Goal: Contribute content: Add original content to the website for others to see

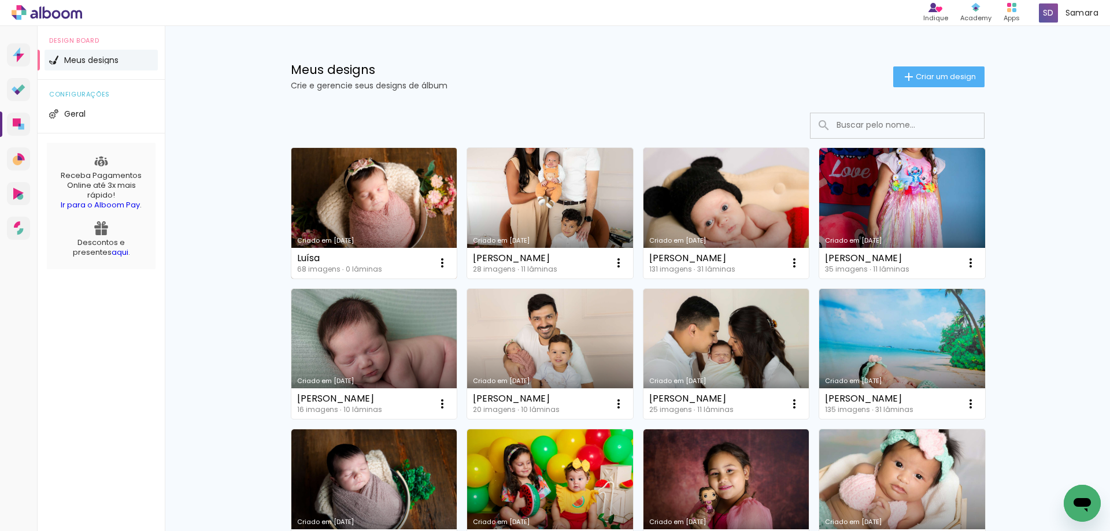
click at [374, 204] on link "Criado em [DATE]" at bounding box center [374, 213] width 166 height 131
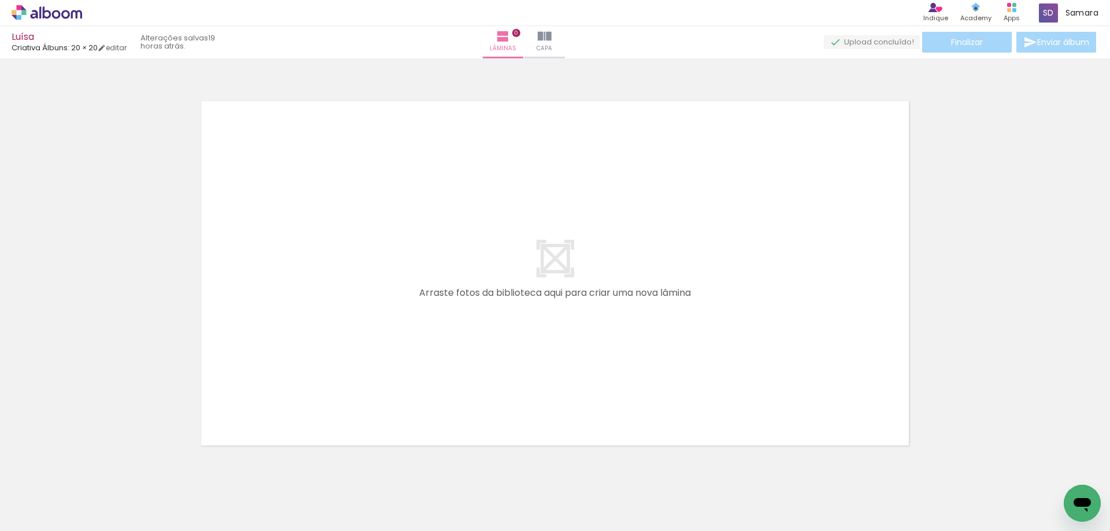
scroll to position [0, 3393]
click at [45, 512] on span "Adicionar Fotos" at bounding box center [41, 516] width 35 height 13
click at [0, 0] on input "file" at bounding box center [0, 0] width 0 height 0
click at [50, 515] on span "Adicionar Fotos" at bounding box center [41, 516] width 35 height 13
click at [0, 0] on input "file" at bounding box center [0, 0] width 0 height 0
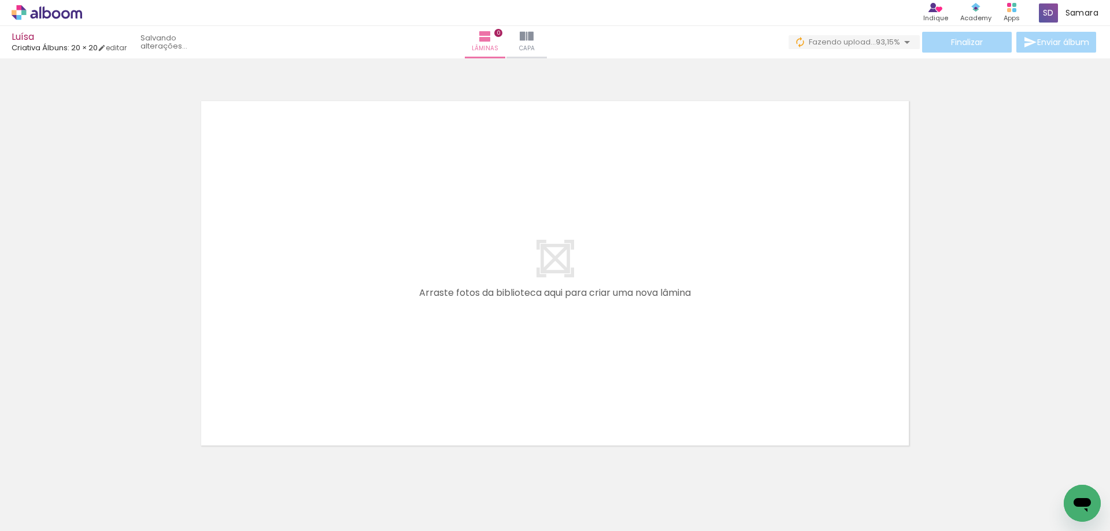
scroll to position [0, 0]
click at [58, 516] on span "Adicionar Fotos" at bounding box center [41, 516] width 35 height 13
click at [0, 0] on input "file" at bounding box center [0, 0] width 0 height 0
click at [50, 515] on span "Adicionar Fotos" at bounding box center [41, 516] width 35 height 13
click at [0, 0] on input "file" at bounding box center [0, 0] width 0 height 0
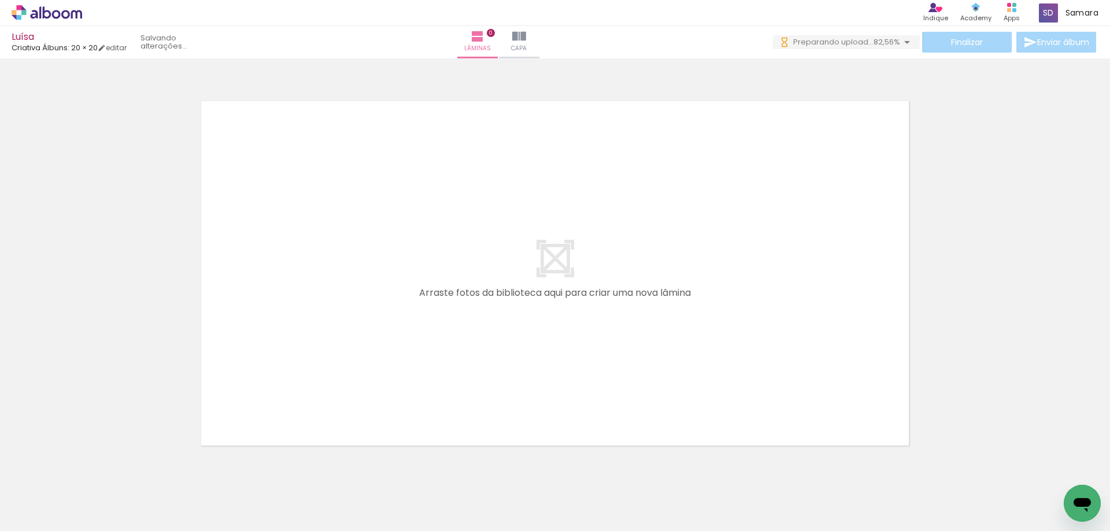
click at [50, 522] on span "Adicionar Fotos" at bounding box center [41, 516] width 35 height 13
click at [0, 0] on input "file" at bounding box center [0, 0] width 0 height 0
click at [56, 516] on span "Adicionar Fotos" at bounding box center [41, 516] width 35 height 13
click at [0, 0] on input "file" at bounding box center [0, 0] width 0 height 0
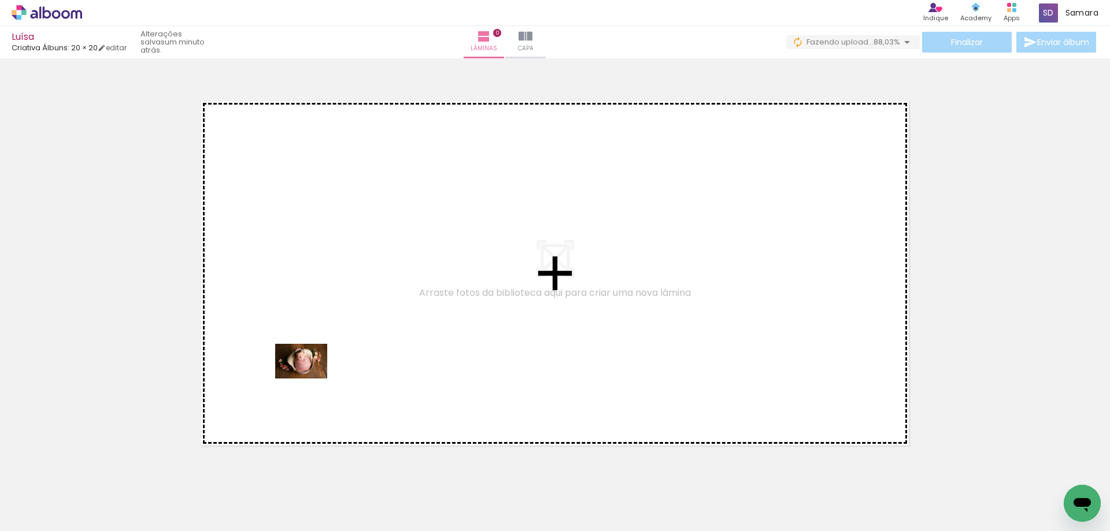
drag, startPoint x: 124, startPoint y: 492, endPoint x: 310, endPoint y: 379, distance: 217.5
click at [310, 379] on quentale-workspace at bounding box center [555, 265] width 1110 height 531
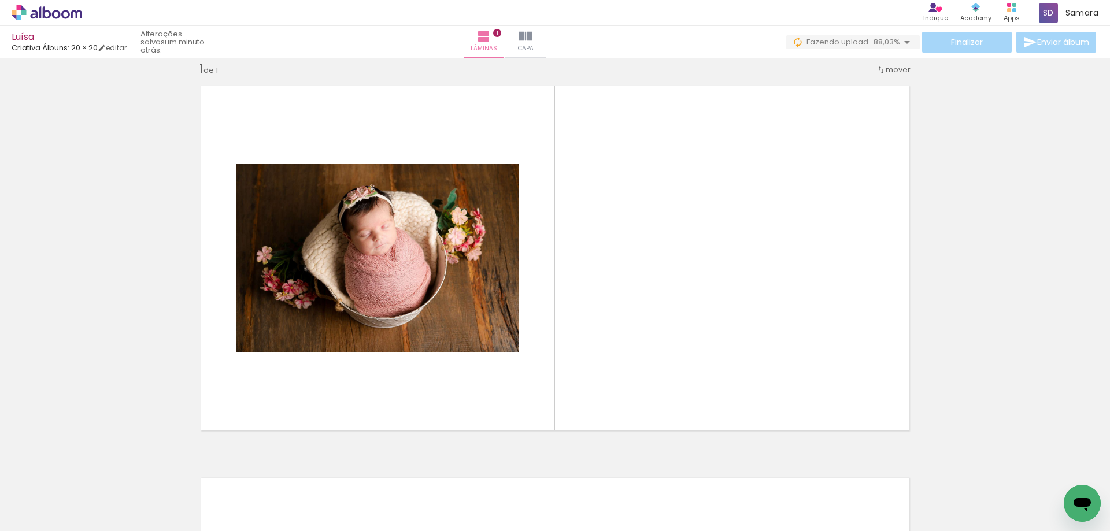
scroll to position [15, 0]
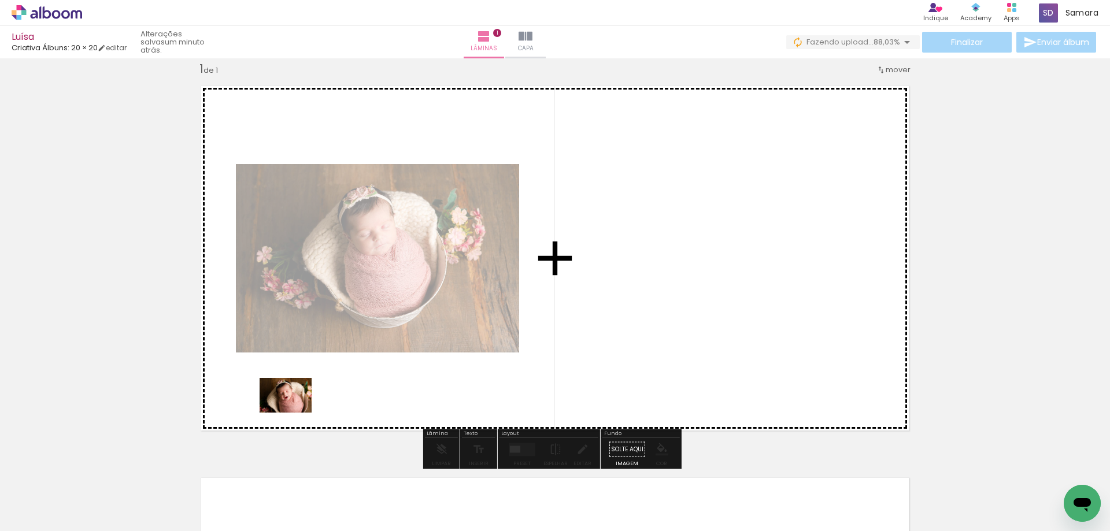
drag, startPoint x: 201, startPoint y: 494, endPoint x: 294, endPoint y: 413, distance: 123.4
click at [294, 413] on quentale-workspace at bounding box center [555, 265] width 1110 height 531
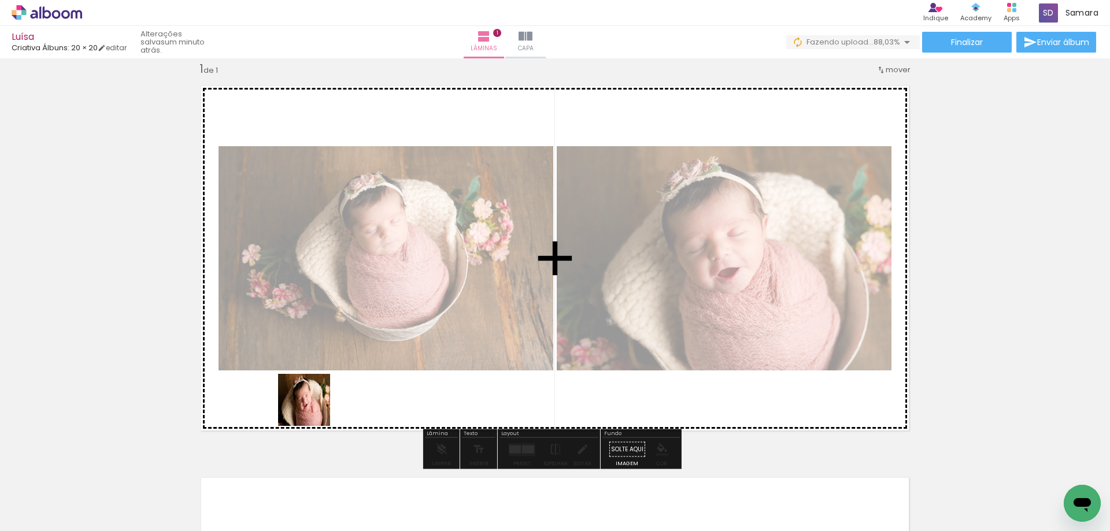
drag, startPoint x: 252, startPoint y: 488, endPoint x: 313, endPoint y: 409, distance: 99.8
click at [313, 409] on quentale-workspace at bounding box center [555, 265] width 1110 height 531
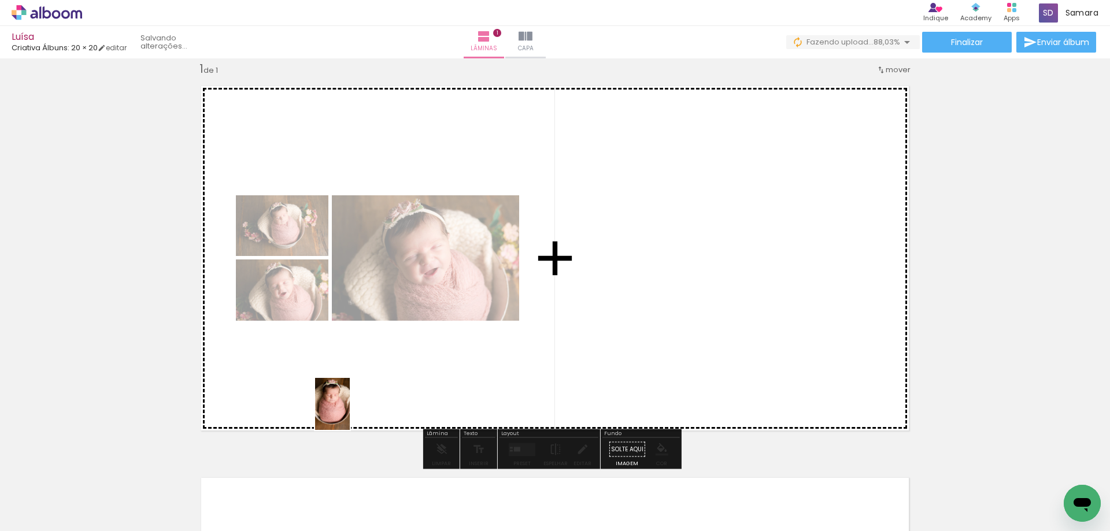
drag, startPoint x: 312, startPoint y: 487, endPoint x: 379, endPoint y: 486, distance: 67.1
click at [363, 395] on quentale-workspace at bounding box center [555, 265] width 1110 height 531
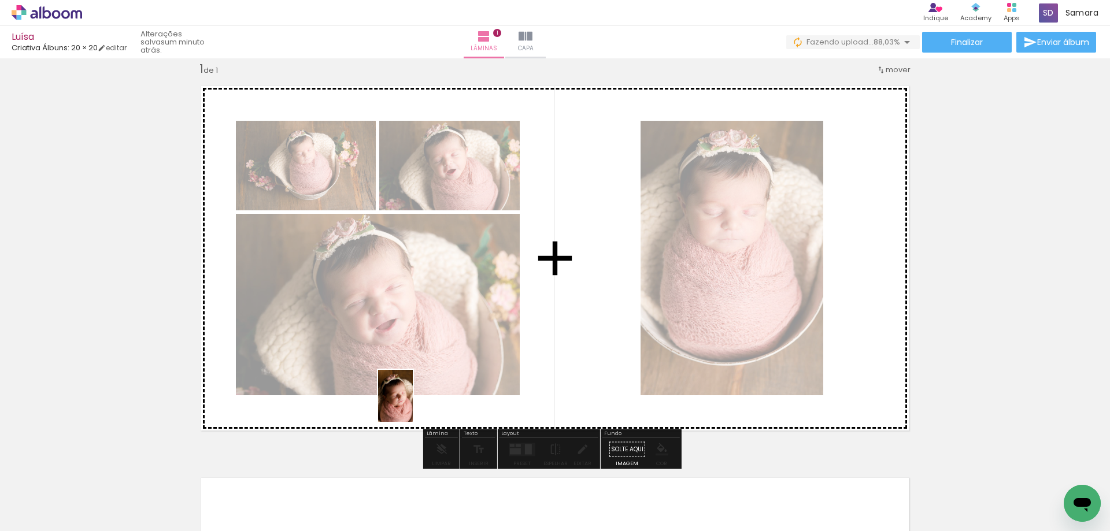
drag, startPoint x: 379, startPoint y: 505, endPoint x: 413, endPoint y: 405, distance: 105.7
click at [413, 405] on quentale-workspace at bounding box center [555, 265] width 1110 height 531
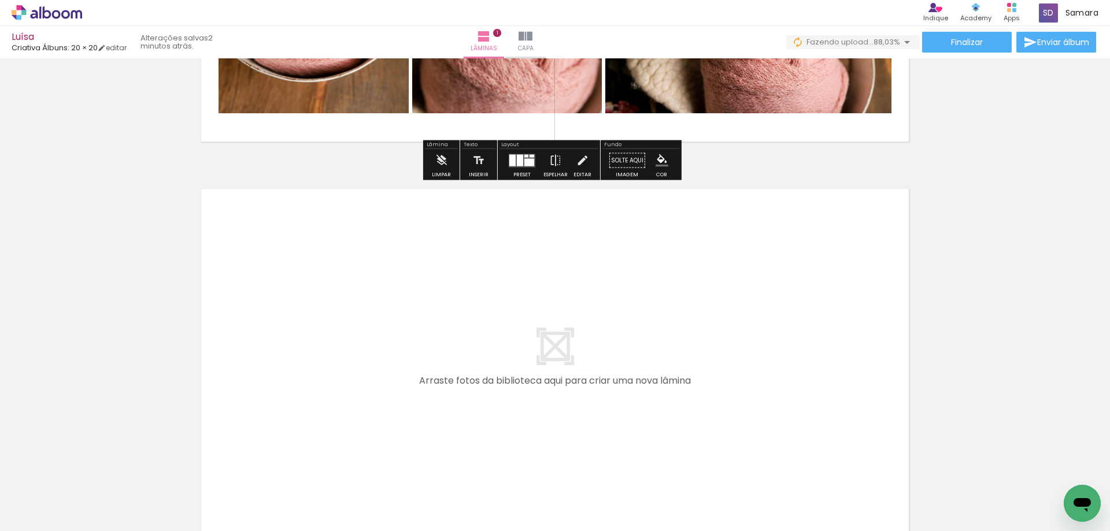
scroll to position [420, 0]
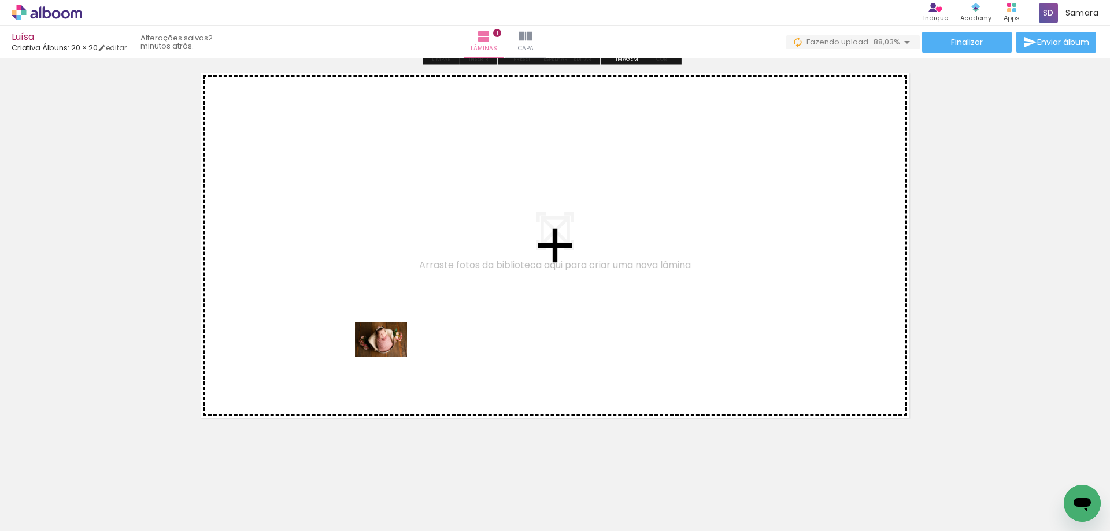
drag, startPoint x: 444, startPoint y: 486, endPoint x: 390, endPoint y: 357, distance: 140.5
click at [390, 357] on quentale-workspace at bounding box center [555, 265] width 1110 height 531
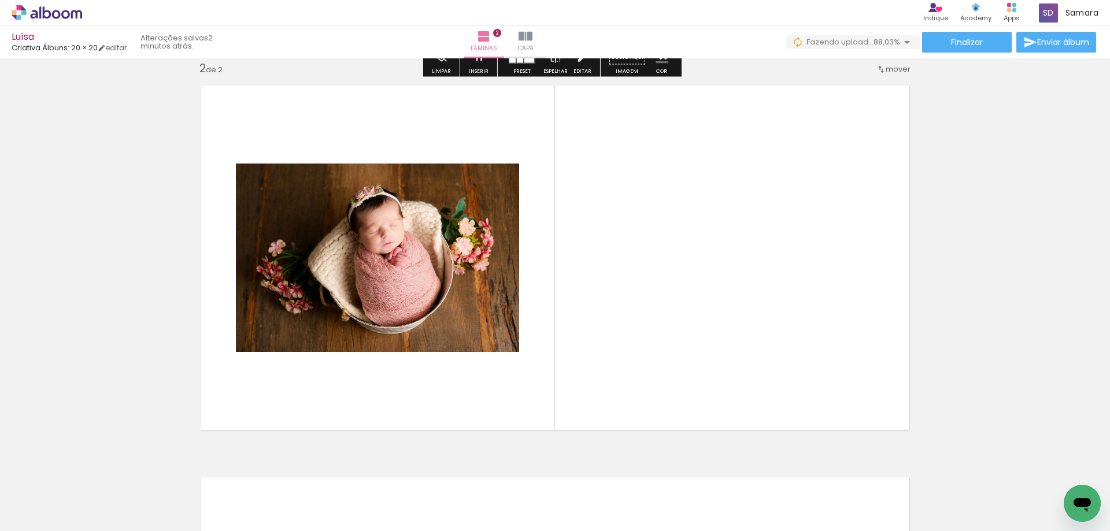
scroll to position [407, 0]
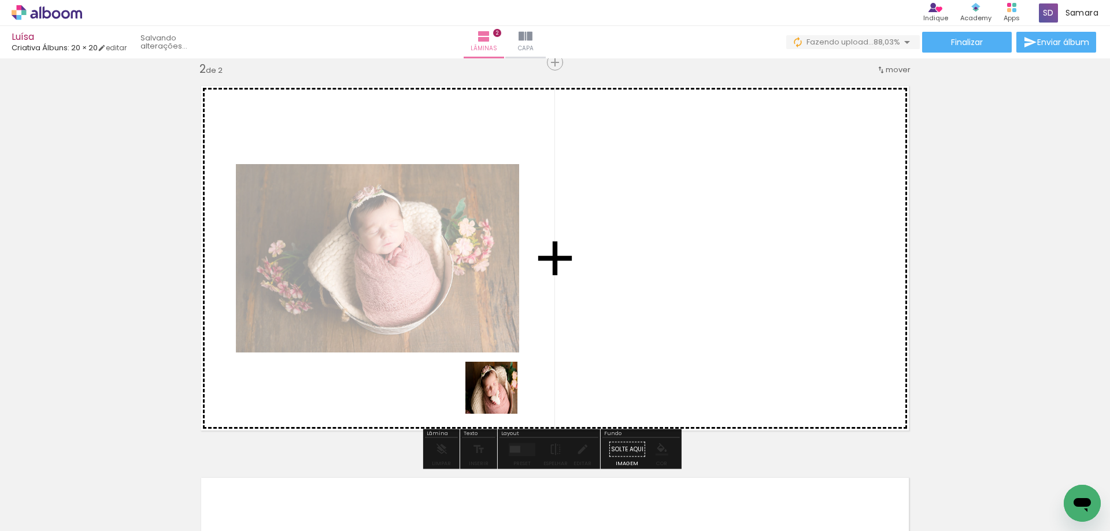
drag, startPoint x: 511, startPoint y: 497, endPoint x: 500, endPoint y: 397, distance: 100.6
click at [500, 397] on quentale-workspace at bounding box center [555, 265] width 1110 height 531
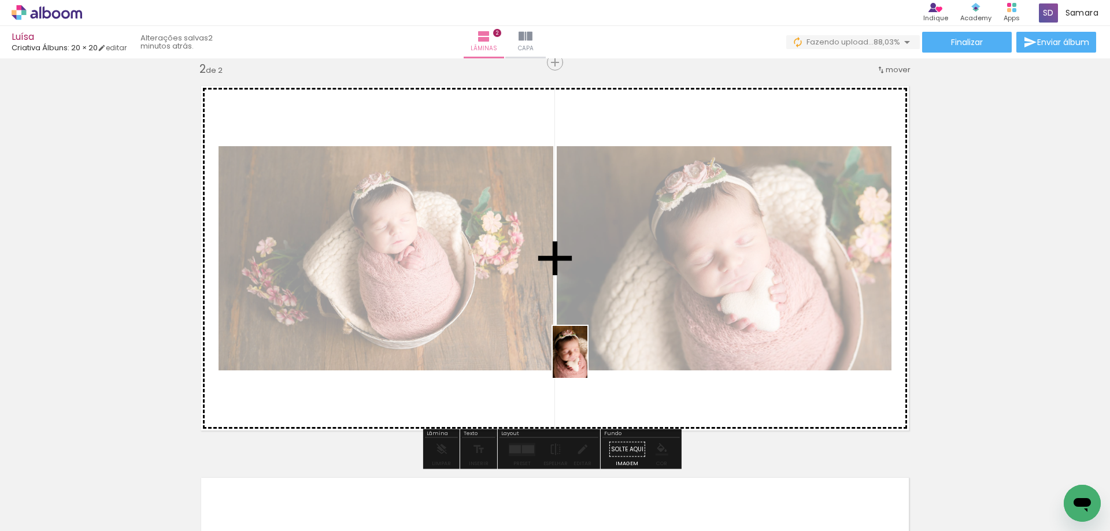
drag, startPoint x: 575, startPoint y: 508, endPoint x: 588, endPoint y: 361, distance: 147.4
click at [588, 361] on quentale-workspace at bounding box center [555, 265] width 1110 height 531
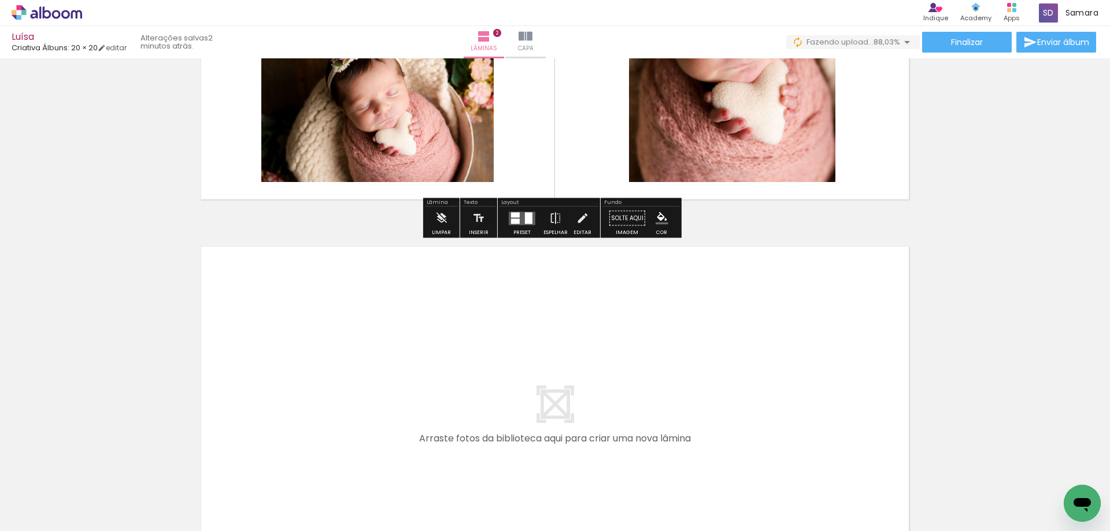
scroll to position [696, 0]
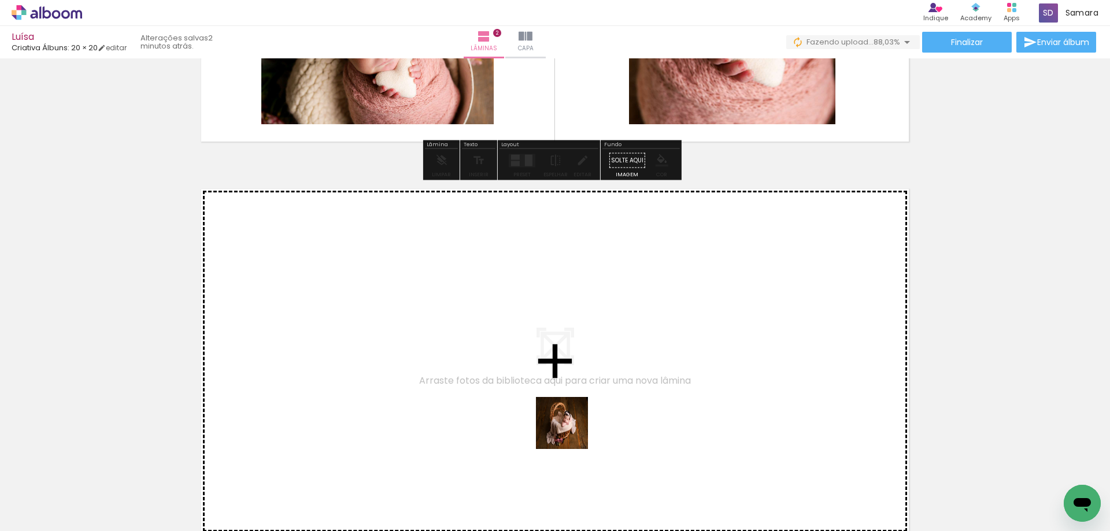
drag, startPoint x: 637, startPoint y: 494, endPoint x: 689, endPoint y: 476, distance: 55.1
click at [559, 421] on quentale-workspace at bounding box center [555, 265] width 1110 height 531
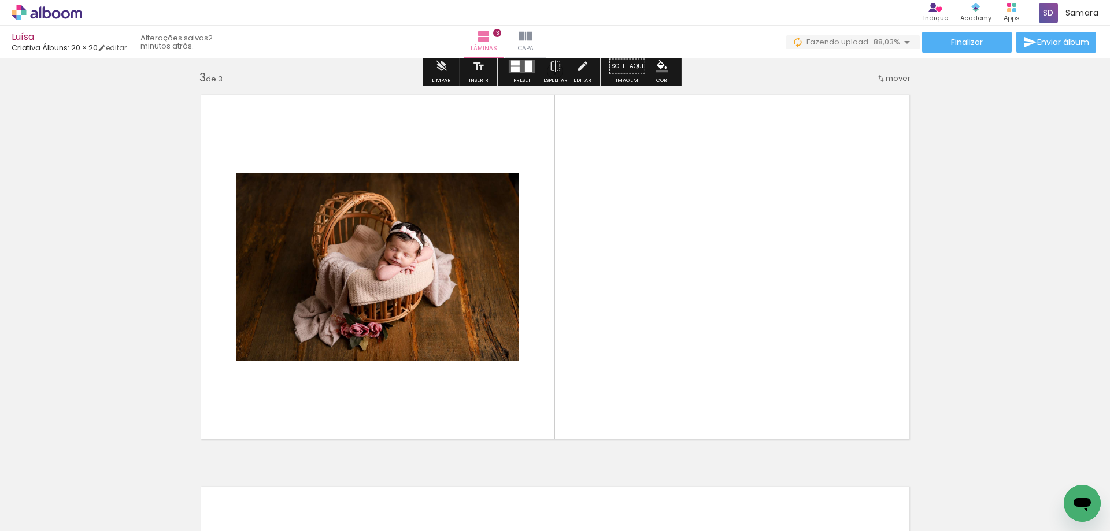
scroll to position [799, 0]
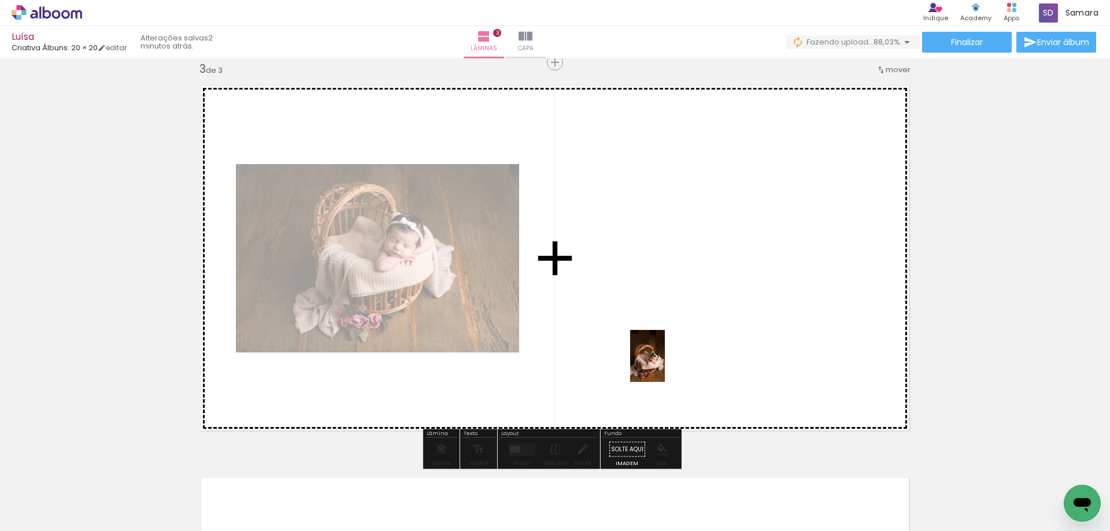
drag, startPoint x: 706, startPoint y: 489, endPoint x: 665, endPoint y: 365, distance: 130.8
click at [665, 365] on quentale-workspace at bounding box center [555, 265] width 1110 height 531
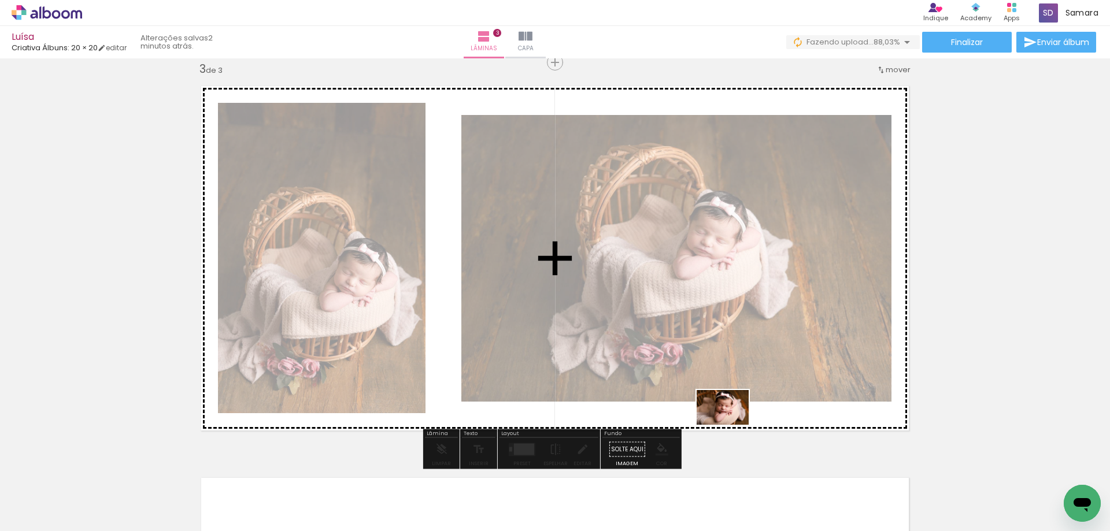
drag, startPoint x: 769, startPoint y: 494, endPoint x: 732, endPoint y: 425, distance: 78.1
click at [732, 425] on quentale-workspace at bounding box center [555, 265] width 1110 height 531
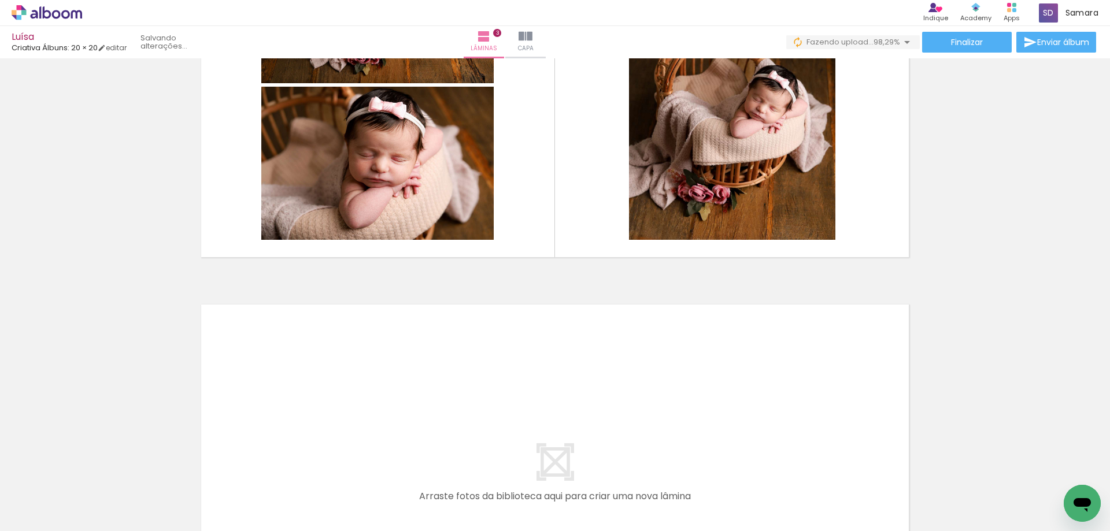
scroll to position [1031, 0]
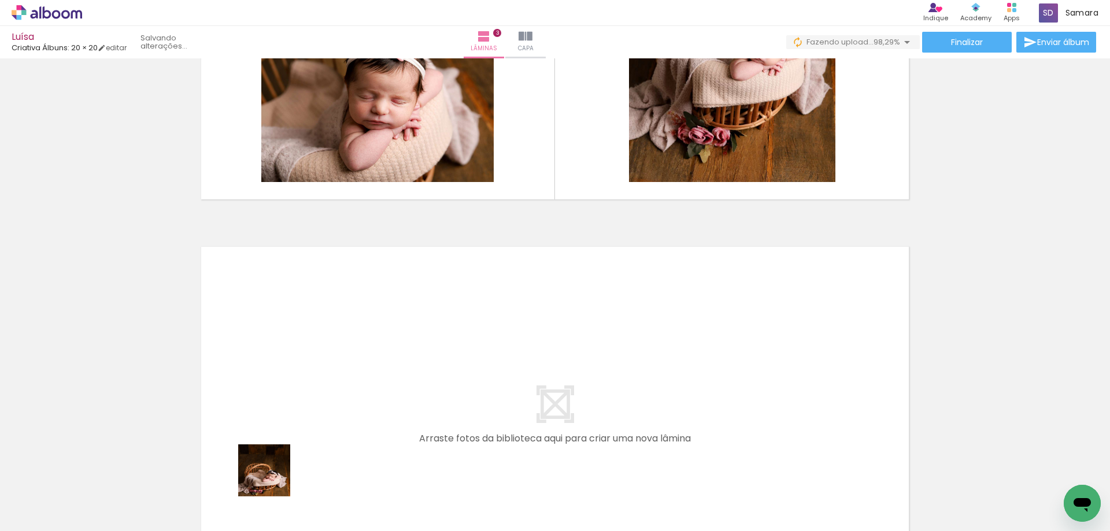
drag, startPoint x: 272, startPoint y: 501, endPoint x: 284, endPoint y: 423, distance: 79.5
click at [284, 423] on quentale-workspace at bounding box center [555, 265] width 1110 height 531
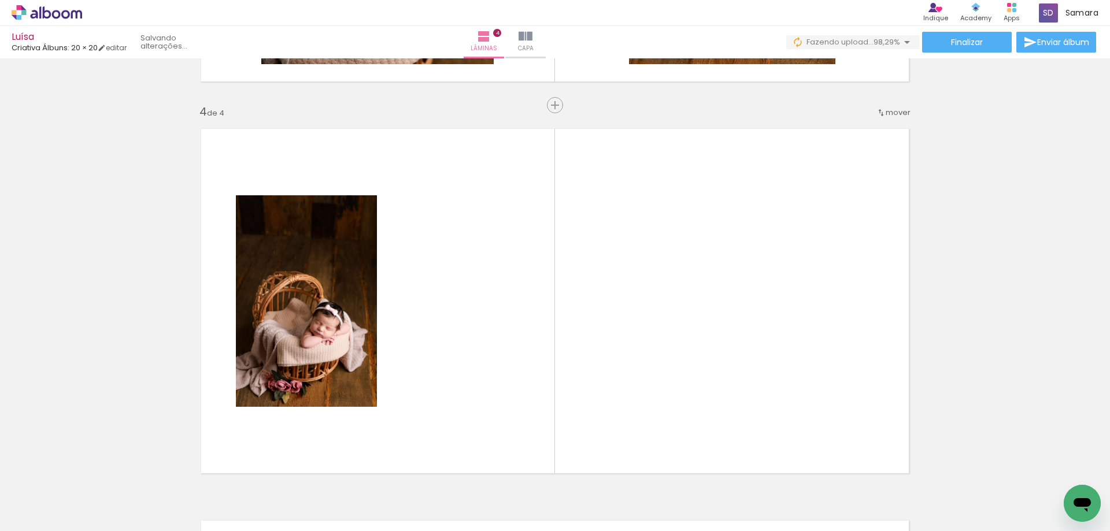
scroll to position [1191, 0]
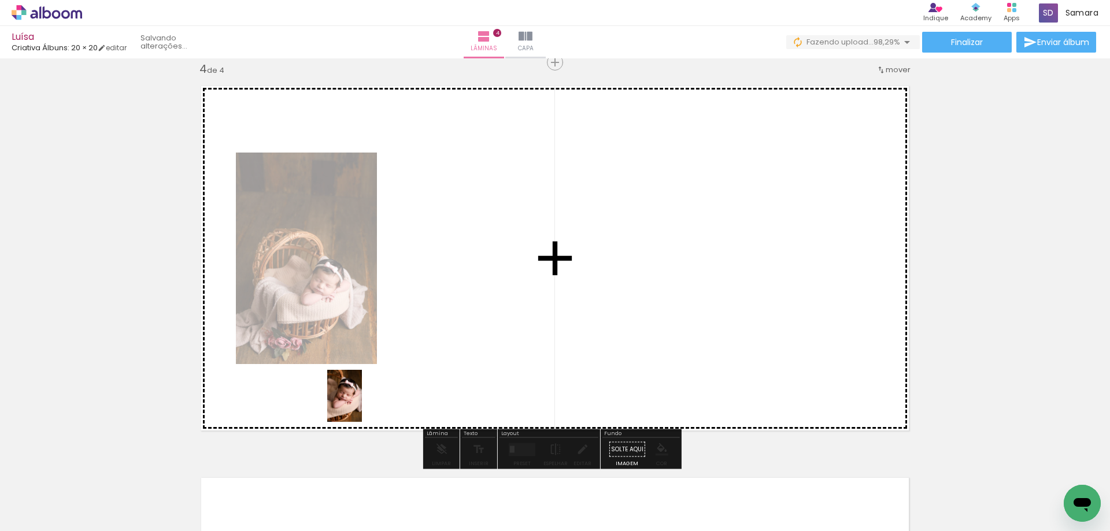
drag, startPoint x: 330, startPoint y: 492, endPoint x: 362, endPoint y: 405, distance: 92.6
click at [362, 405] on quentale-workspace at bounding box center [555, 265] width 1110 height 531
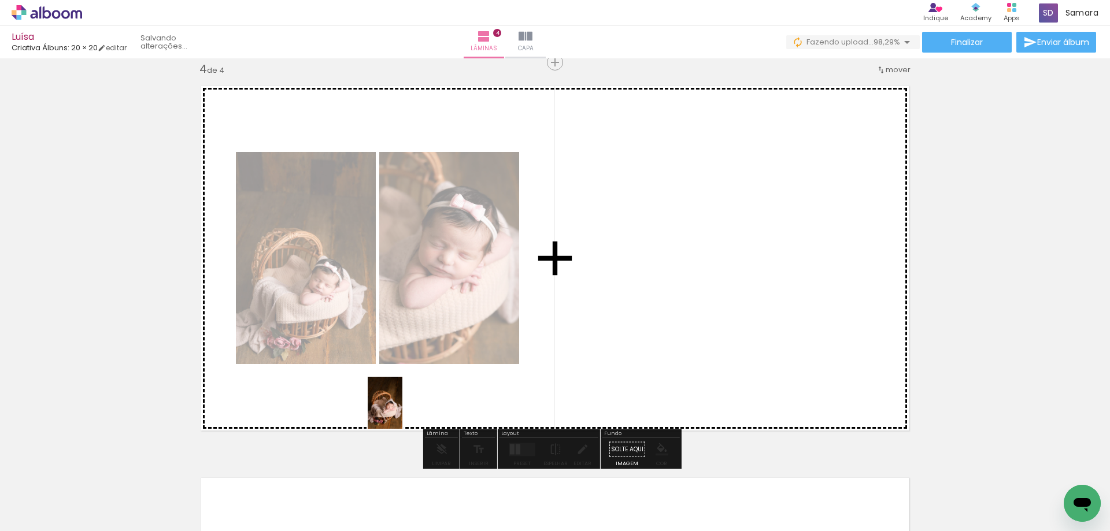
drag, startPoint x: 398, startPoint y: 504, endPoint x: 403, endPoint y: 412, distance: 92.1
click at [403, 412] on quentale-workspace at bounding box center [555, 265] width 1110 height 531
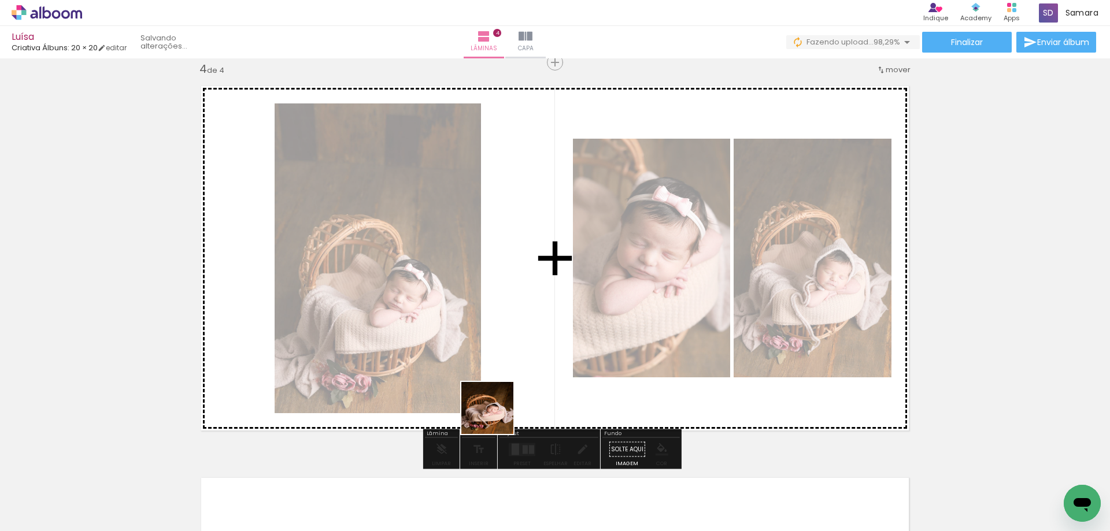
drag, startPoint x: 463, startPoint y: 497, endPoint x: 497, endPoint y: 416, distance: 87.1
click at [497, 416] on quentale-workspace at bounding box center [555, 265] width 1110 height 531
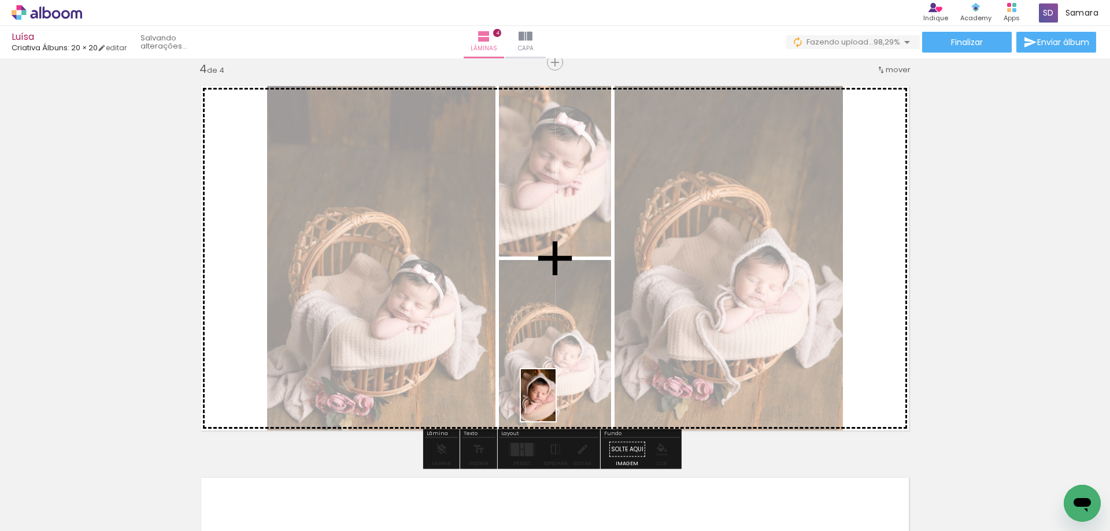
drag, startPoint x: 525, startPoint y: 478, endPoint x: 556, endPoint y: 404, distance: 80.1
click at [556, 404] on quentale-workspace at bounding box center [555, 265] width 1110 height 531
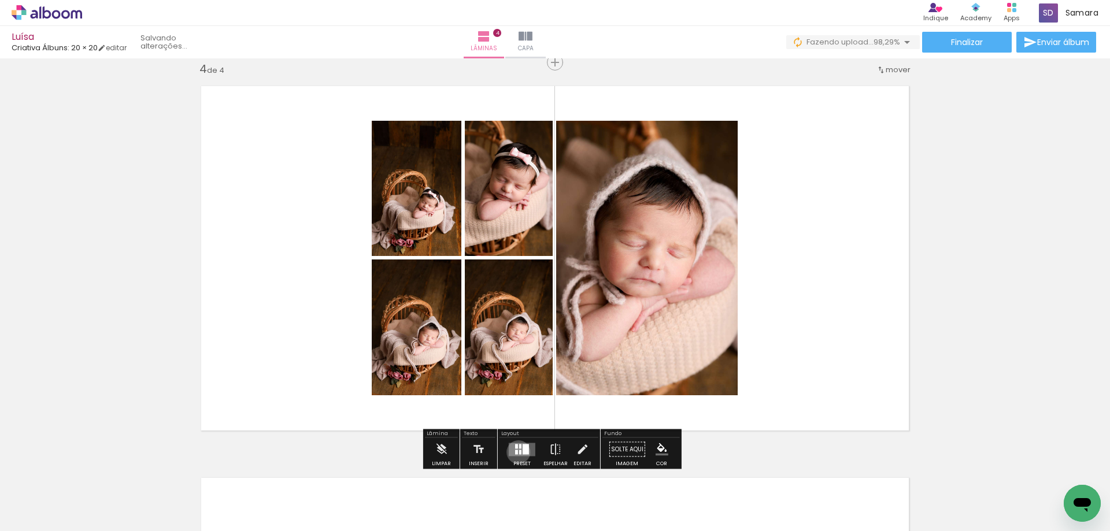
click at [516, 452] on quentale-layouter at bounding box center [522, 449] width 27 height 13
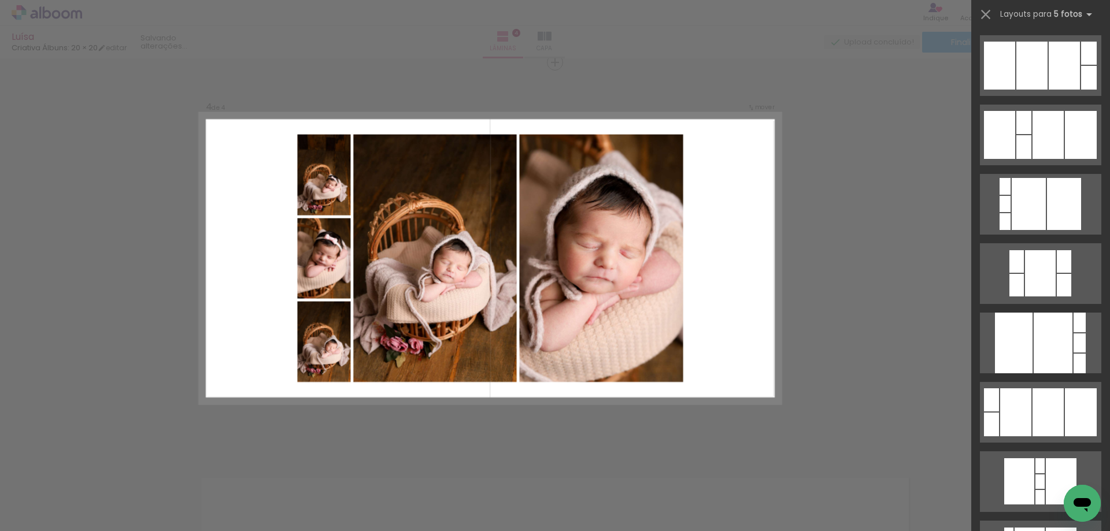
scroll to position [1909, 0]
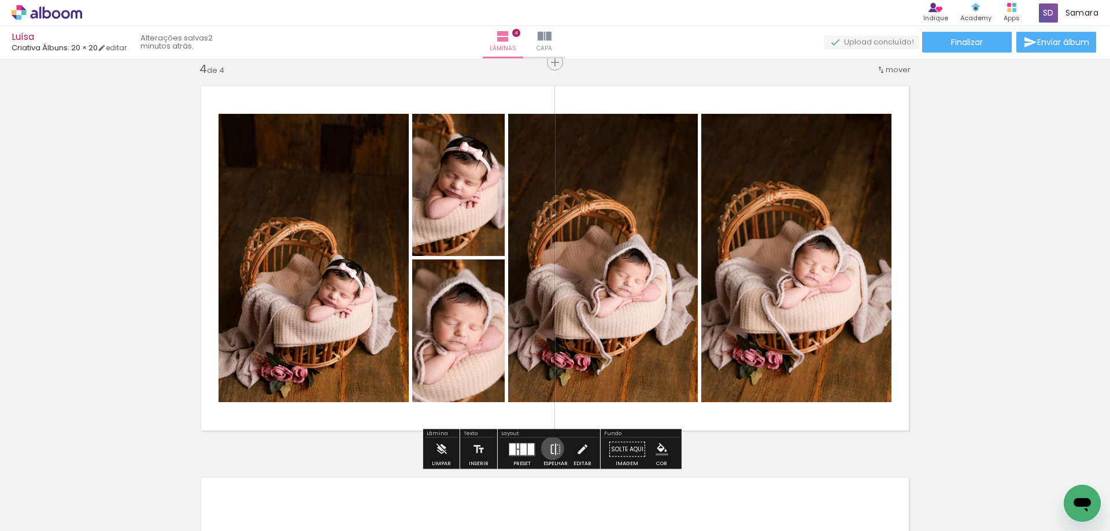
click at [550, 449] on iron-icon at bounding box center [555, 449] width 13 height 23
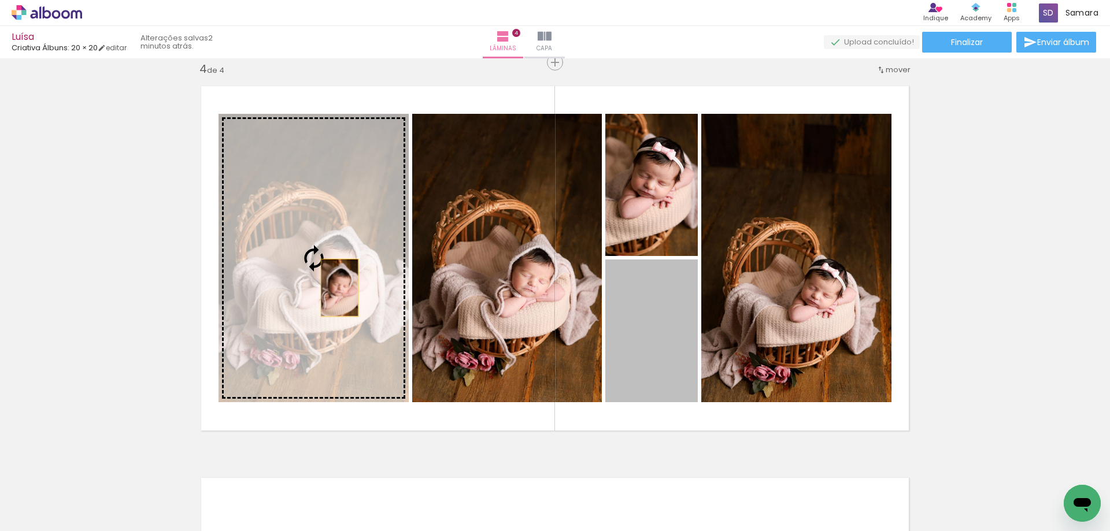
drag, startPoint x: 622, startPoint y: 345, endPoint x: 335, endPoint y: 288, distance: 292.5
click at [0, 0] on slot at bounding box center [0, 0] width 0 height 0
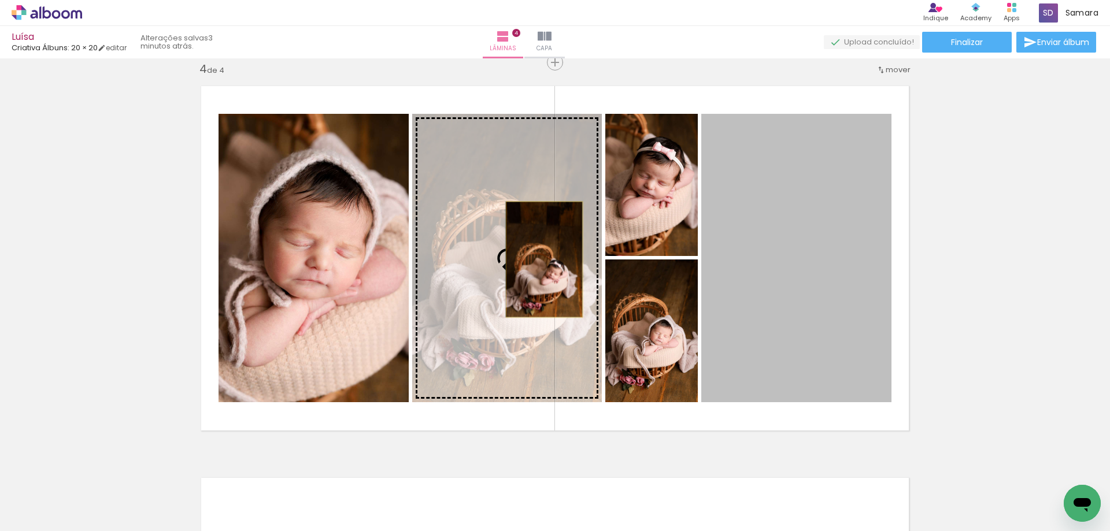
drag, startPoint x: 784, startPoint y: 278, endPoint x: 540, endPoint y: 260, distance: 244.2
click at [0, 0] on slot at bounding box center [0, 0] width 0 height 0
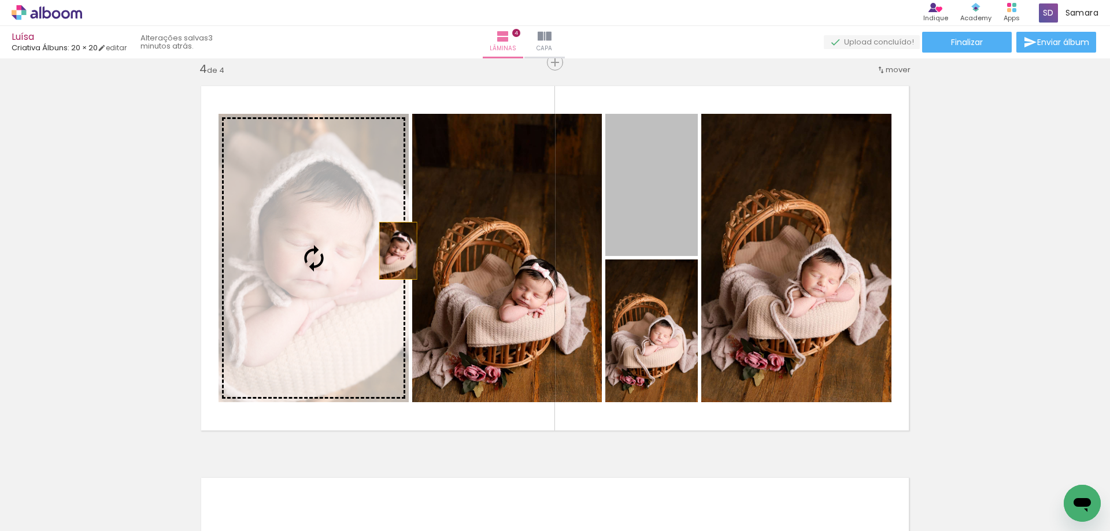
drag, startPoint x: 667, startPoint y: 234, endPoint x: 394, endPoint y: 251, distance: 274.1
click at [0, 0] on slot at bounding box center [0, 0] width 0 height 0
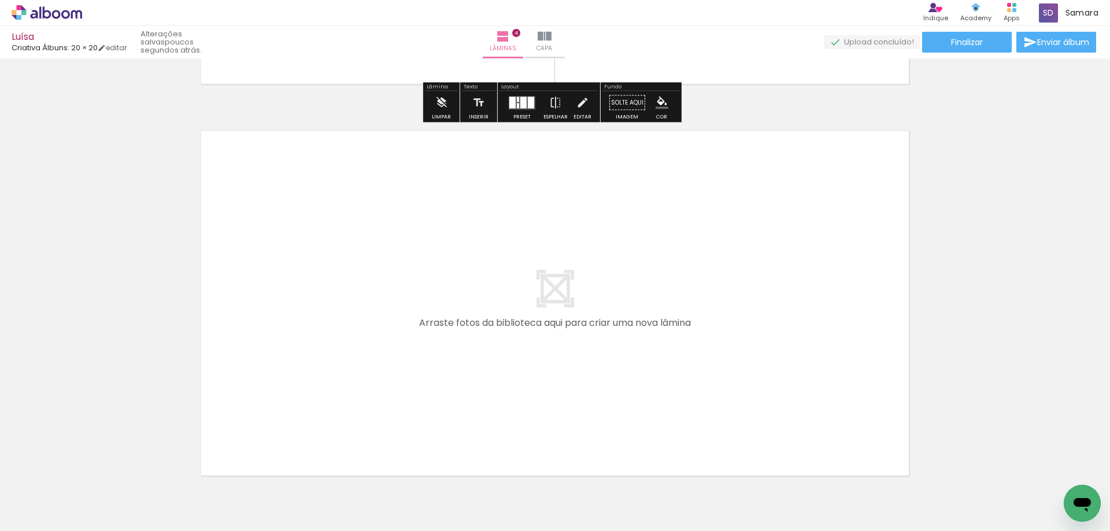
scroll to position [1605, 0]
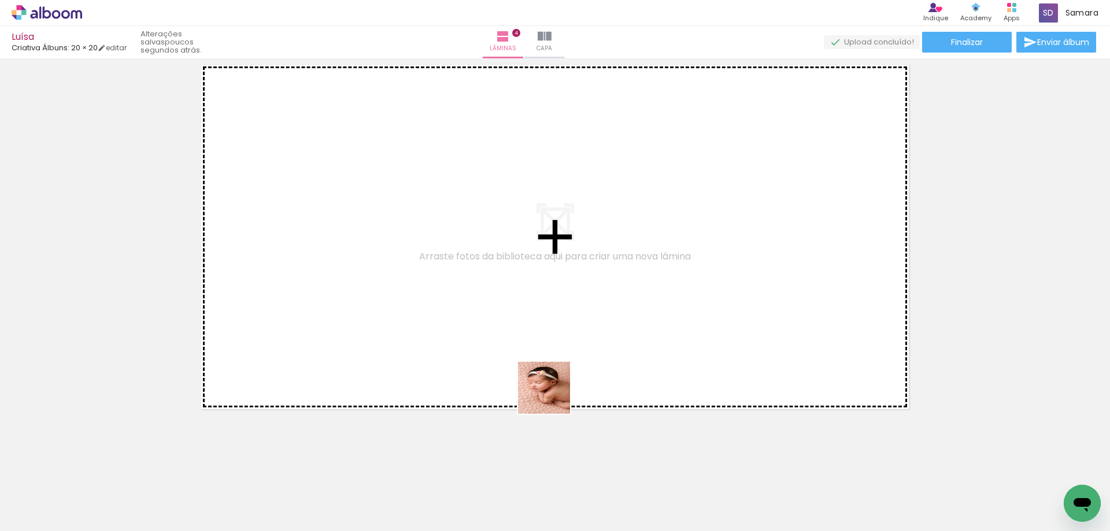
drag, startPoint x: 599, startPoint y: 485, endPoint x: 643, endPoint y: 463, distance: 49.4
click at [551, 391] on quentale-workspace at bounding box center [555, 265] width 1110 height 531
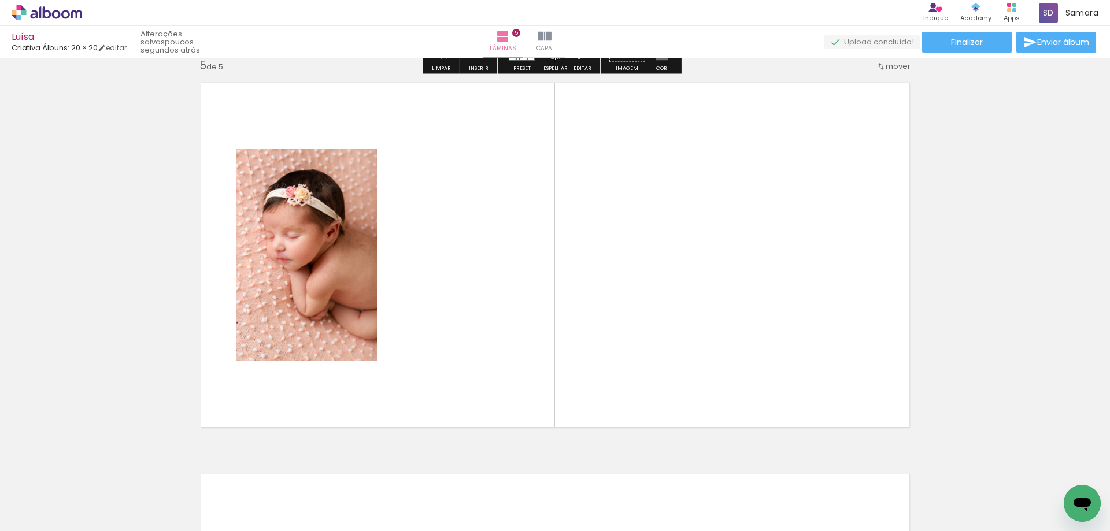
scroll to position [1584, 0]
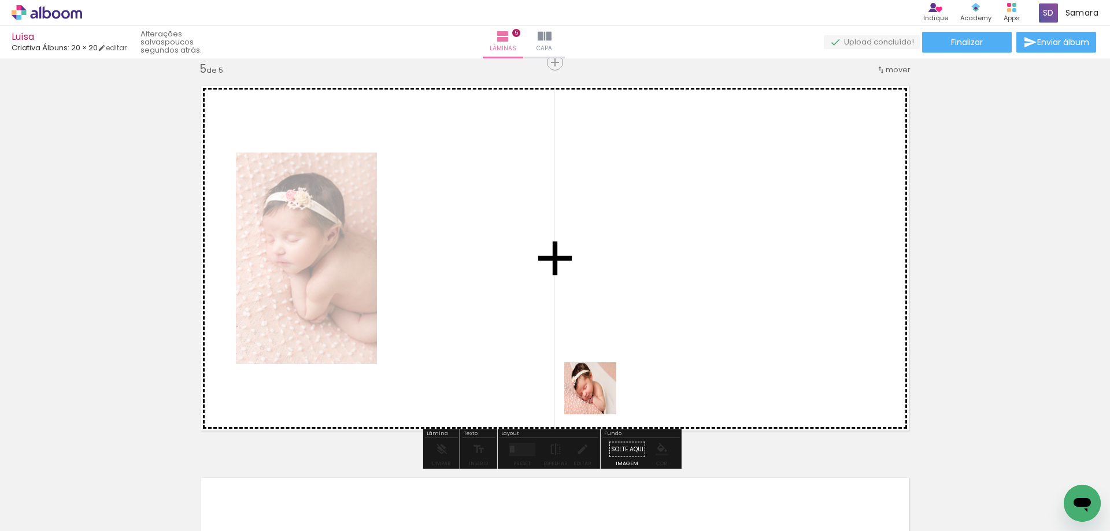
drag, startPoint x: 651, startPoint y: 482, endPoint x: 599, endPoint y: 397, distance: 99.7
click at [599, 397] on quentale-workspace at bounding box center [555, 265] width 1110 height 531
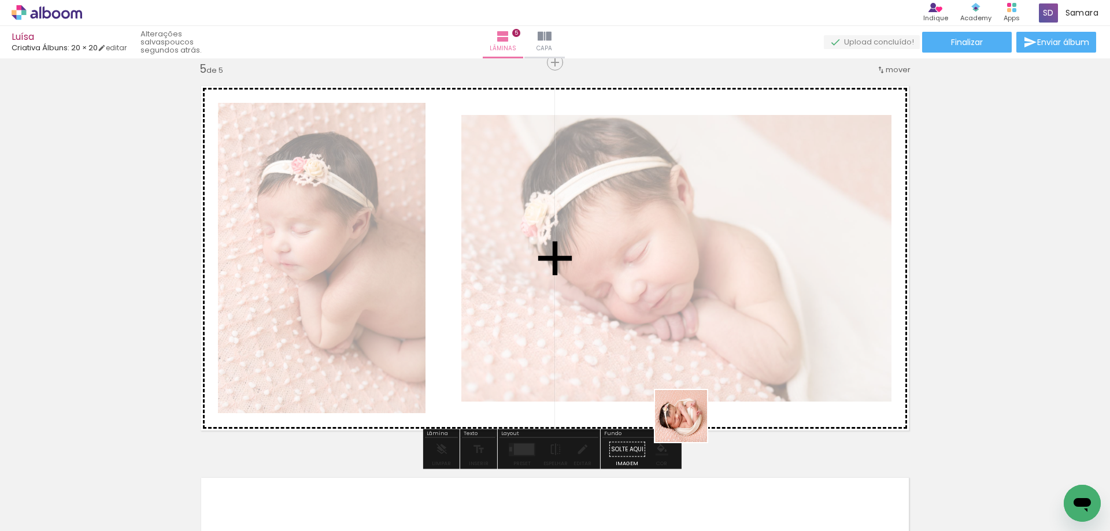
drag, startPoint x: 716, startPoint y: 493, endPoint x: 678, endPoint y: 397, distance: 103.3
click at [678, 397] on quentale-workspace at bounding box center [555, 265] width 1110 height 531
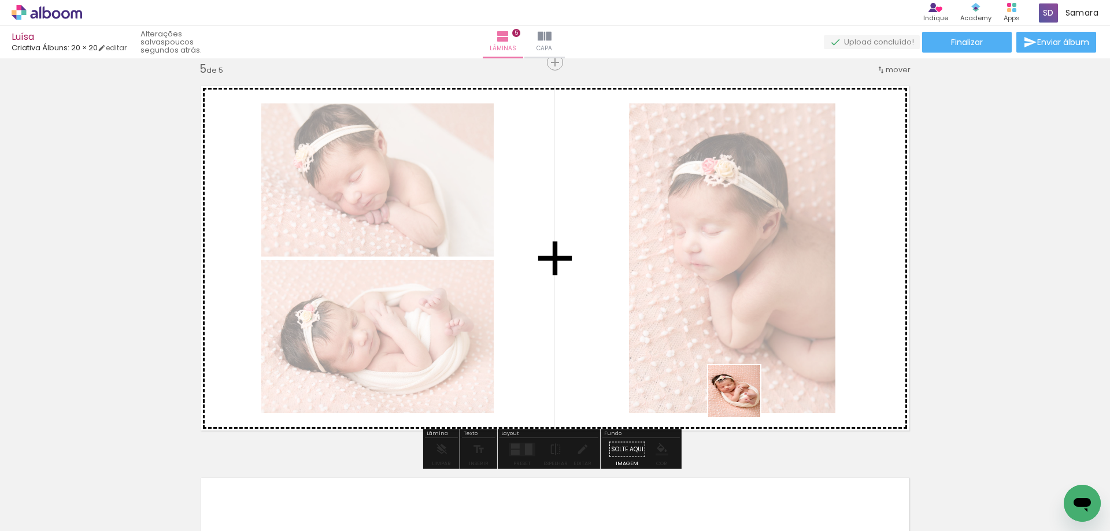
drag, startPoint x: 780, startPoint y: 492, endPoint x: 822, endPoint y: 473, distance: 45.8
click at [743, 400] on quentale-workspace at bounding box center [555, 265] width 1110 height 531
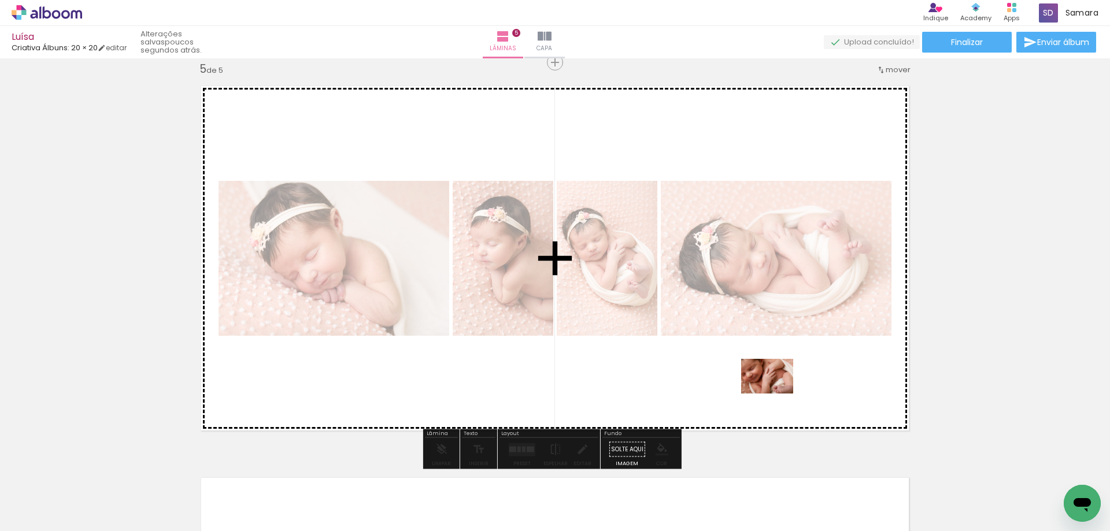
drag, startPoint x: 832, startPoint y: 493, endPoint x: 776, endPoint y: 394, distance: 113.4
click at [776, 394] on quentale-workspace at bounding box center [555, 265] width 1110 height 531
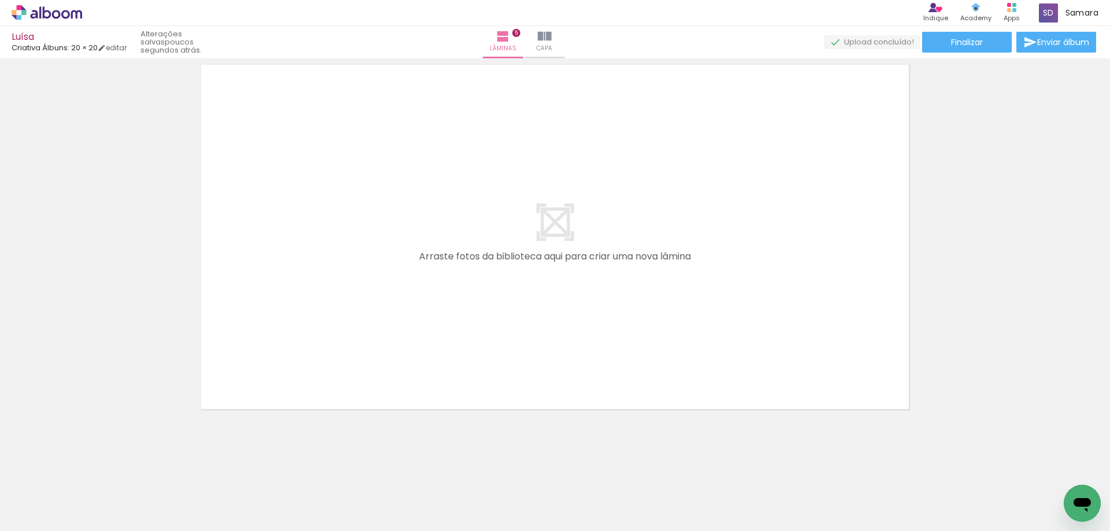
scroll to position [0, 1218]
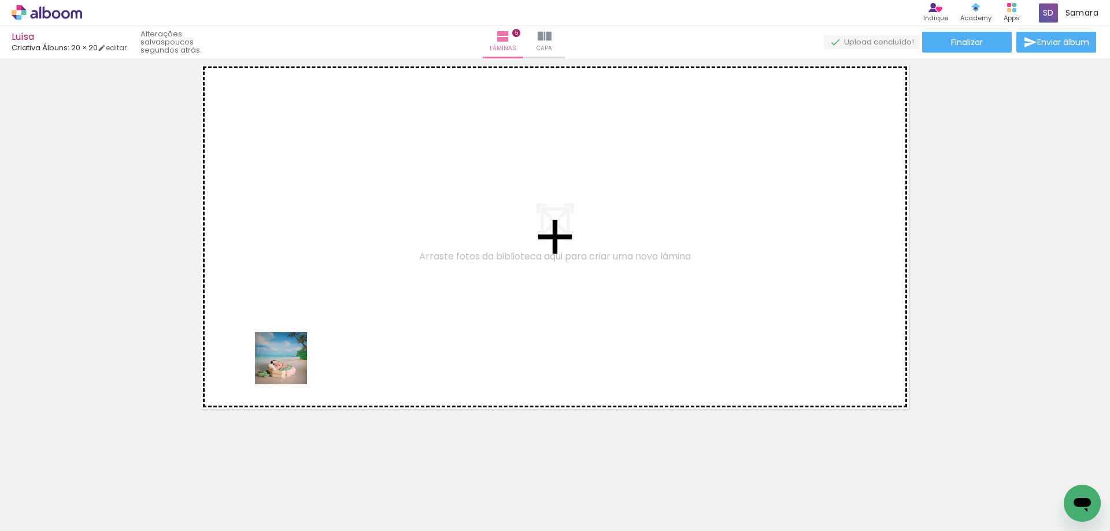
drag, startPoint x: 272, startPoint y: 485, endPoint x: 290, endPoint y: 367, distance: 119.3
click at [290, 367] on quentale-workspace at bounding box center [555, 265] width 1110 height 531
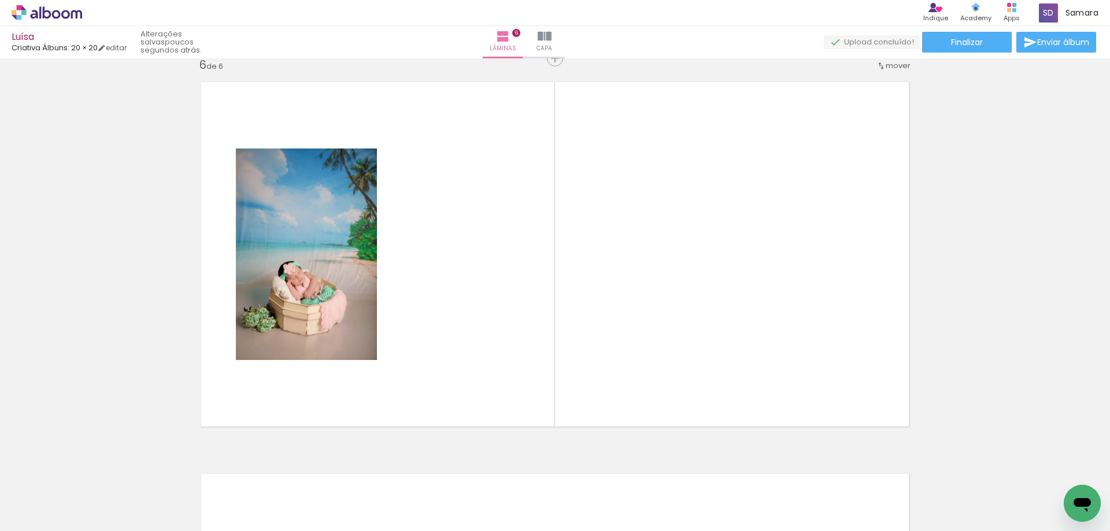
scroll to position [1976, 0]
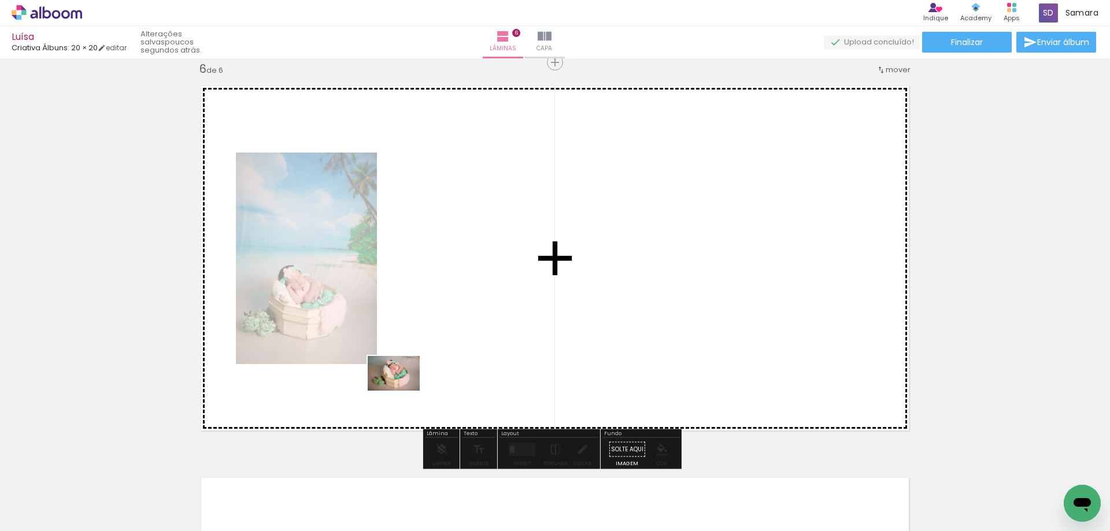
drag, startPoint x: 326, startPoint y: 497, endPoint x: 403, endPoint y: 391, distance: 131.3
click at [403, 391] on quentale-workspace at bounding box center [555, 265] width 1110 height 531
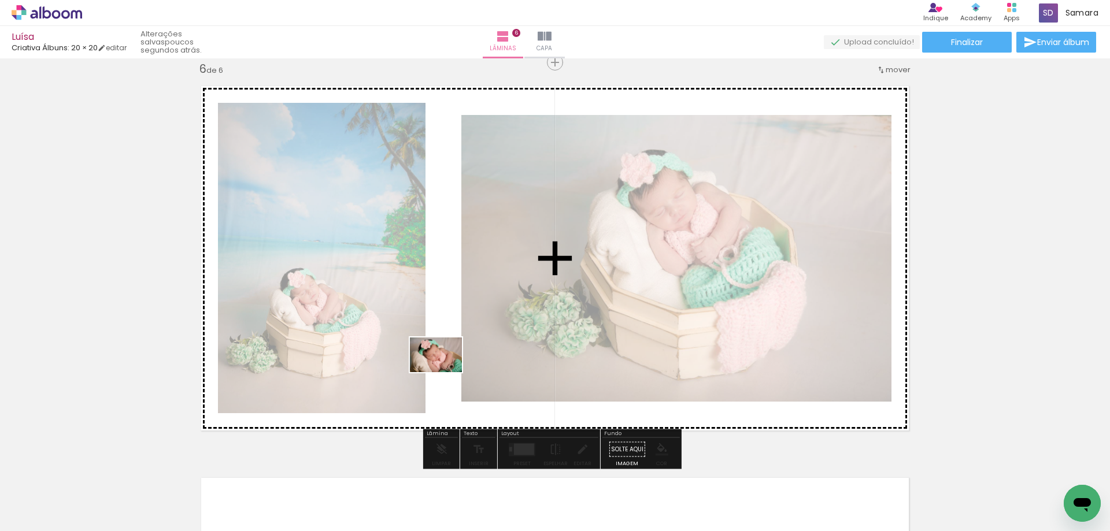
drag, startPoint x: 403, startPoint y: 501, endPoint x: 445, endPoint y: 372, distance: 135.2
click at [445, 372] on quentale-workspace at bounding box center [555, 265] width 1110 height 531
